Goal: Navigation & Orientation: Find specific page/section

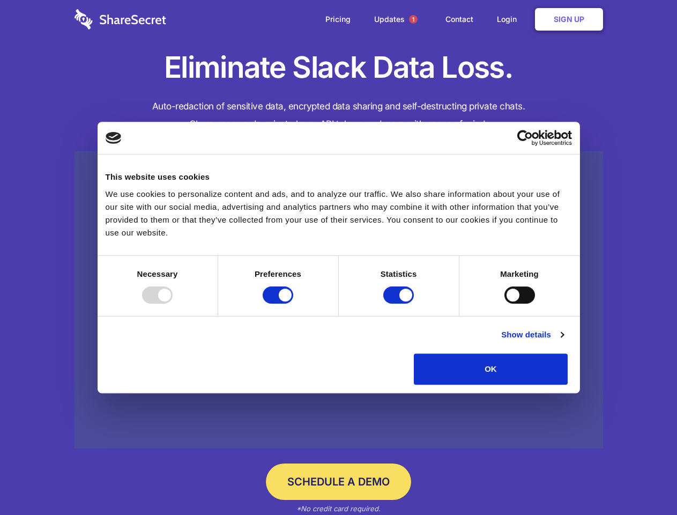
click at [173, 303] on div at bounding box center [157, 294] width 31 height 17
click at [293, 303] on input "Preferences" at bounding box center [278, 294] width 31 height 17
checkbox input "false"
click at [400, 303] on input "Statistics" at bounding box center [398, 294] width 31 height 17
checkbox input "false"
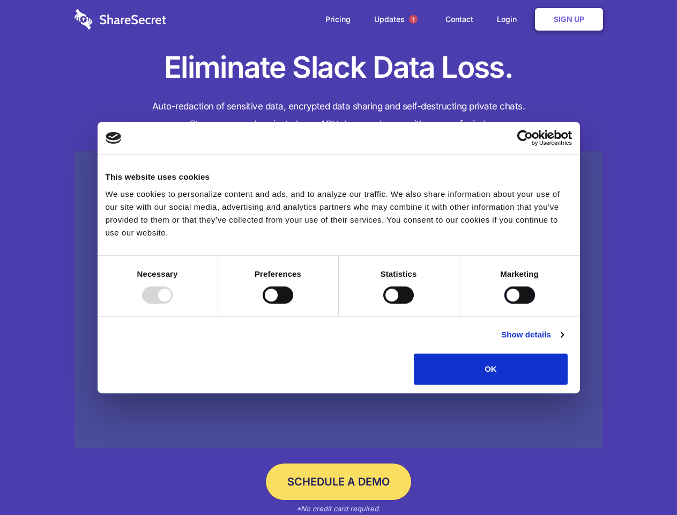
click at [505, 303] on input "Marketing" at bounding box center [520, 294] width 31 height 17
checkbox input "true"
click at [564, 341] on link "Show details" at bounding box center [532, 334] width 62 height 13
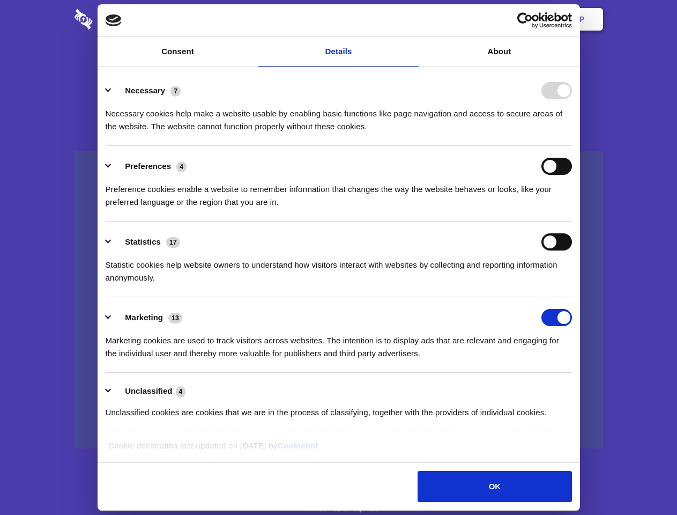
click at [572, 146] on li "Necessary 7 Necessary cookies help make a website usable by enabling basic func…" at bounding box center [339, 108] width 466 height 76
click at [413, 19] on span "1" at bounding box center [413, 19] width 9 height 9
